Goal: Information Seeking & Learning: Learn about a topic

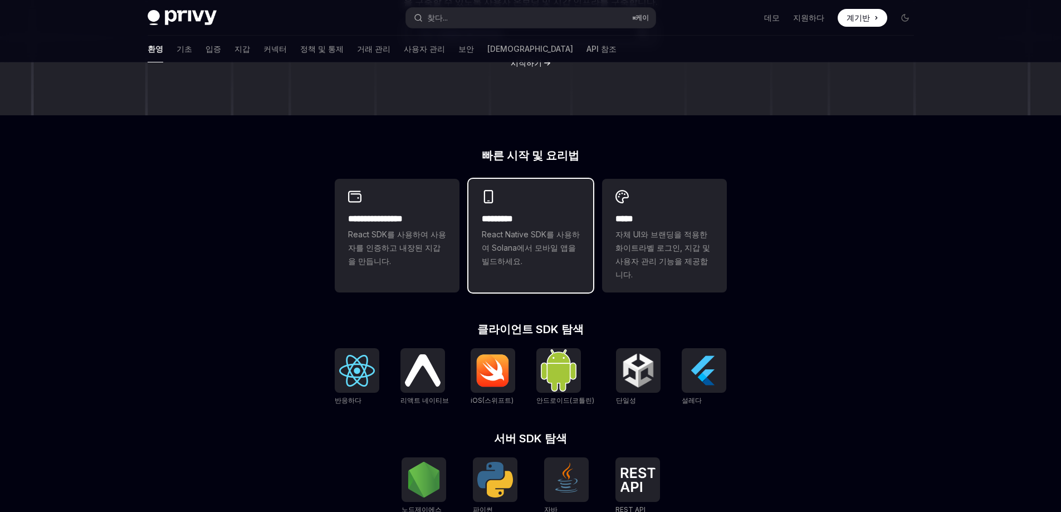
scroll to position [334, 0]
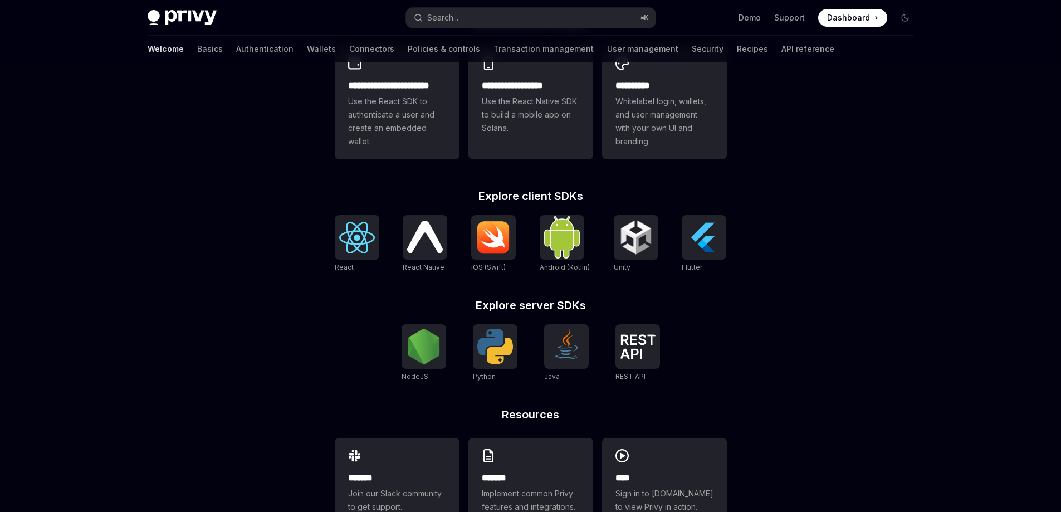
click at [864, 247] on div "**********" at bounding box center [530, 140] width 1061 height 824
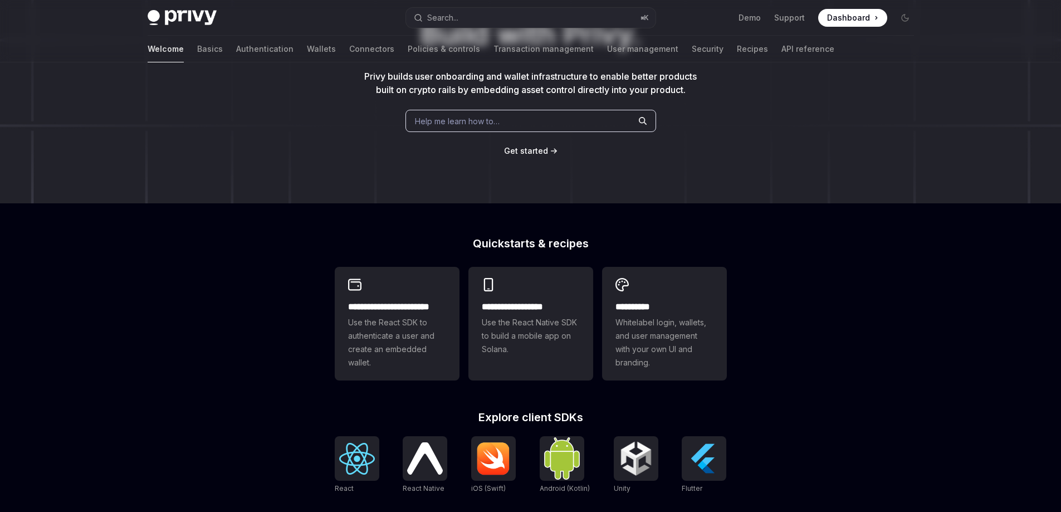
scroll to position [0, 0]
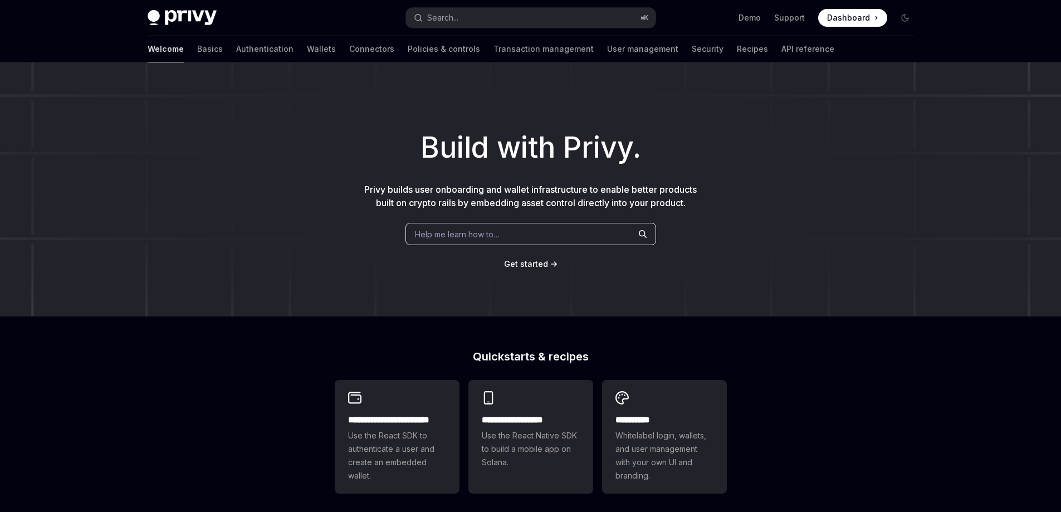
click at [816, 217] on div "Build with Privy. Privy builds user onboarding and wallet infrastructure to ena…" at bounding box center [530, 189] width 1061 height 254
